Goal: Task Accomplishment & Management: Complete application form

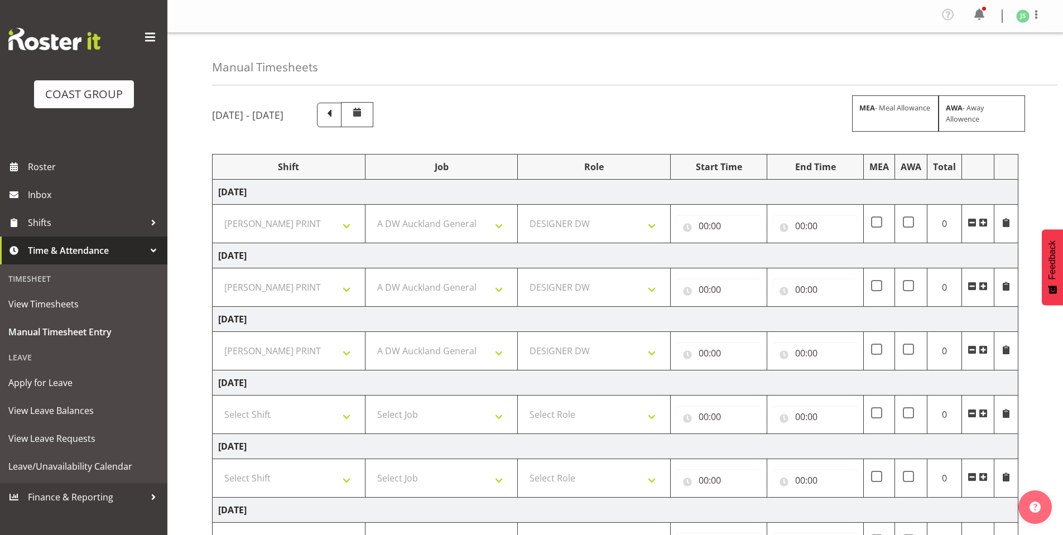
select select "6781"
select select "610"
select select "221"
select select "6781"
select select "610"
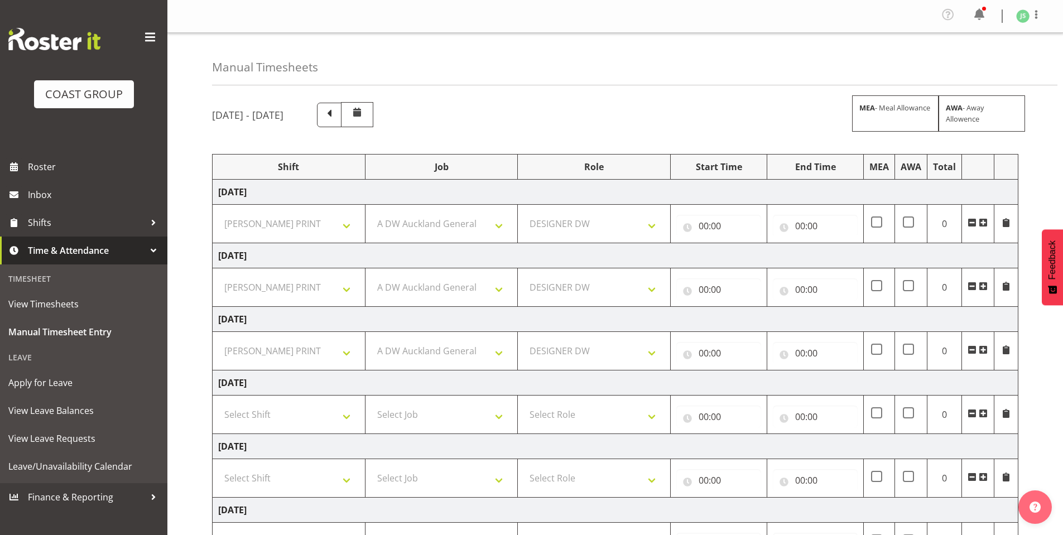
select select "221"
select select "6781"
select select "610"
select select "221"
select select "6781"
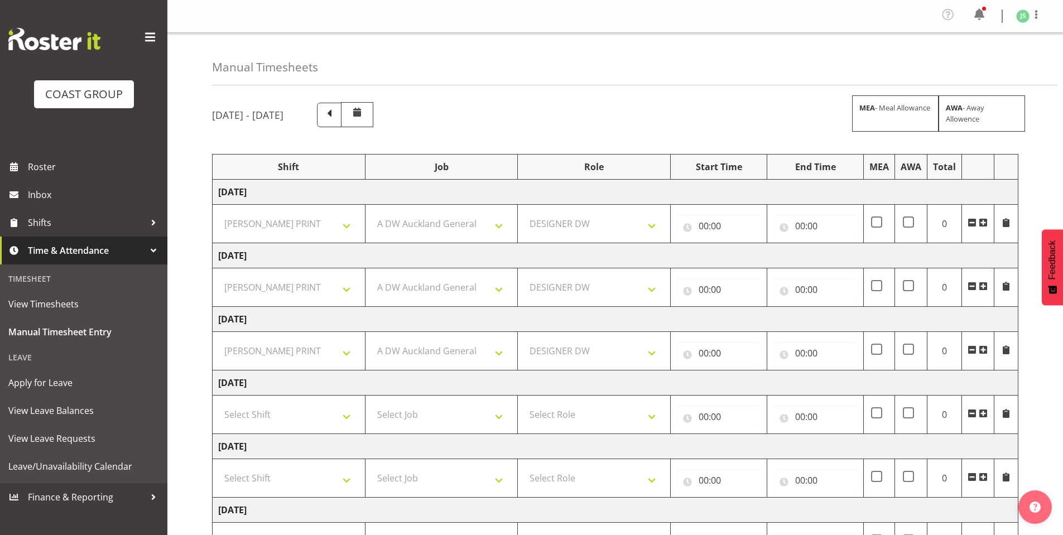
select select "610"
select select "221"
select select "6781"
select select "610"
select select "221"
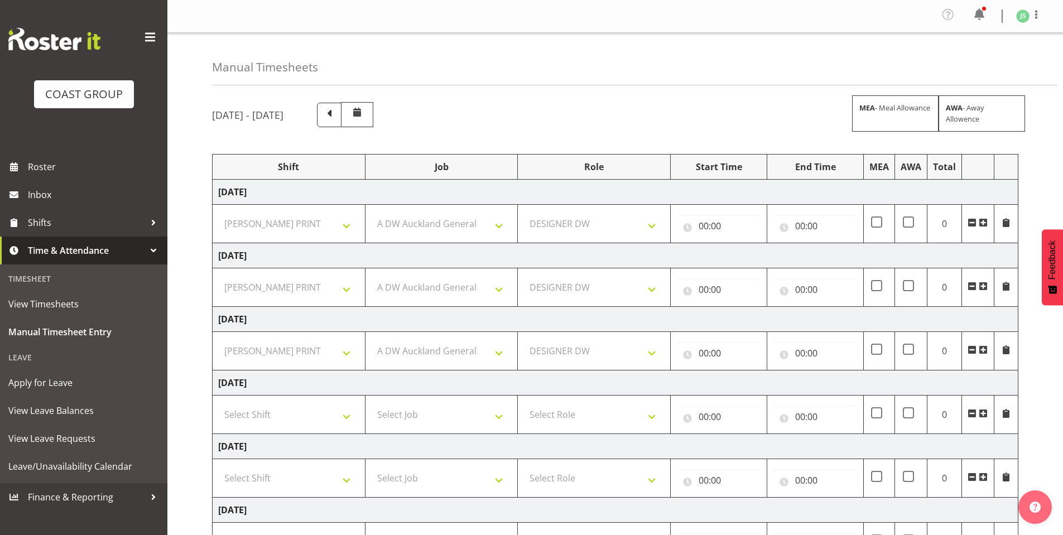
scroll to position [161, 0]
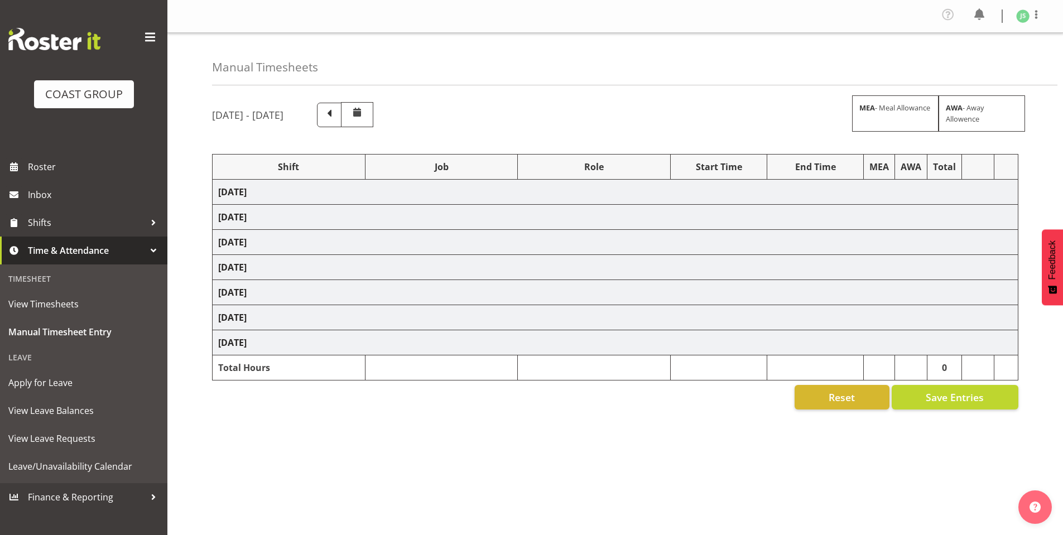
select select "6781"
select select "610"
select select "6781"
select select "610"
select select "6781"
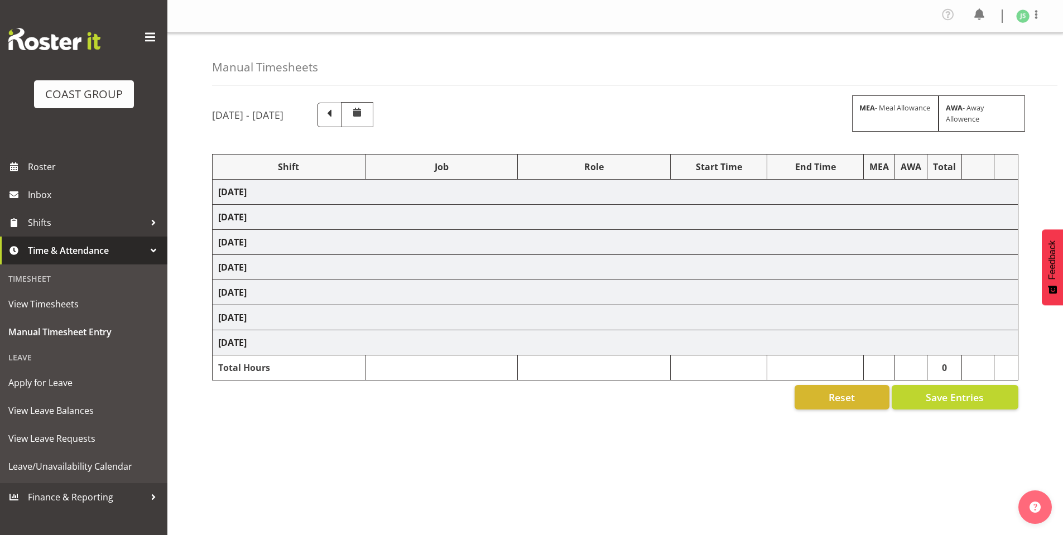
select select "610"
select select "6781"
select select "610"
select select "6781"
select select "610"
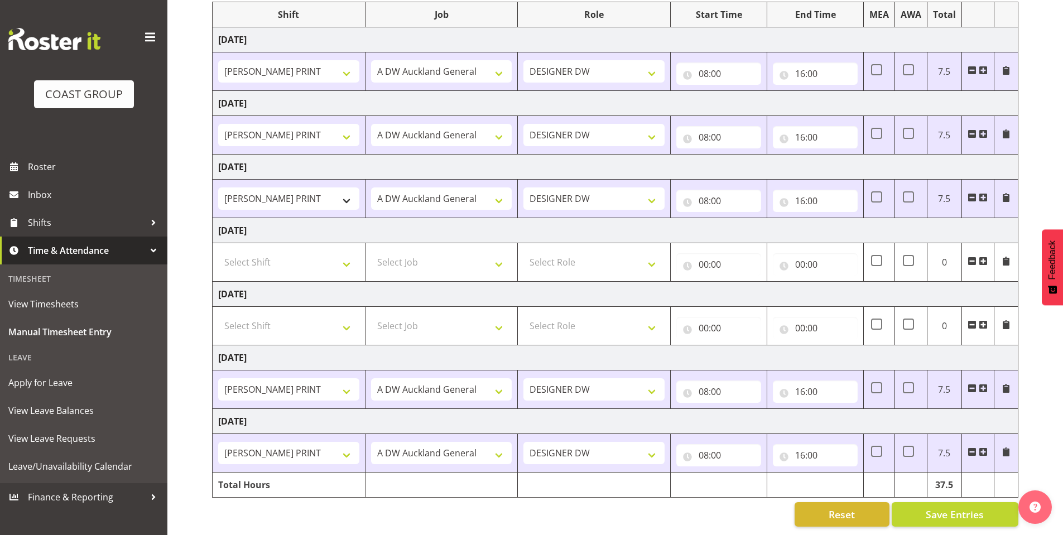
scroll to position [161, 0]
